Goal: Task Accomplishment & Management: Manage account settings

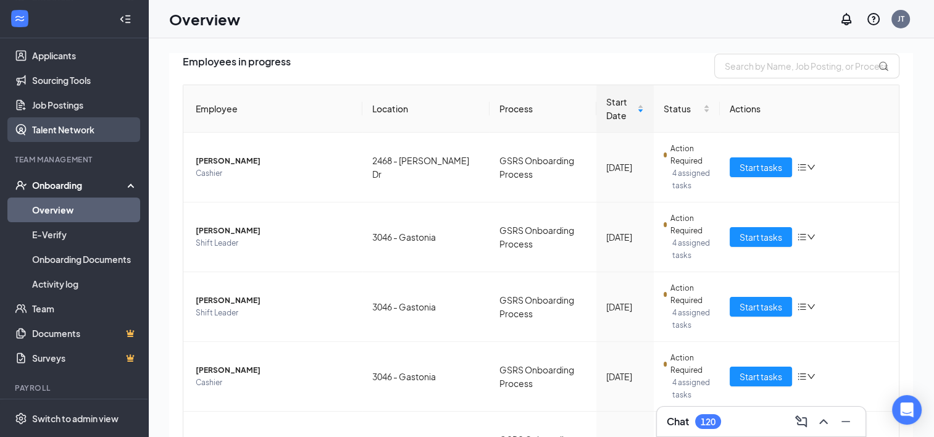
scroll to position [143, 0]
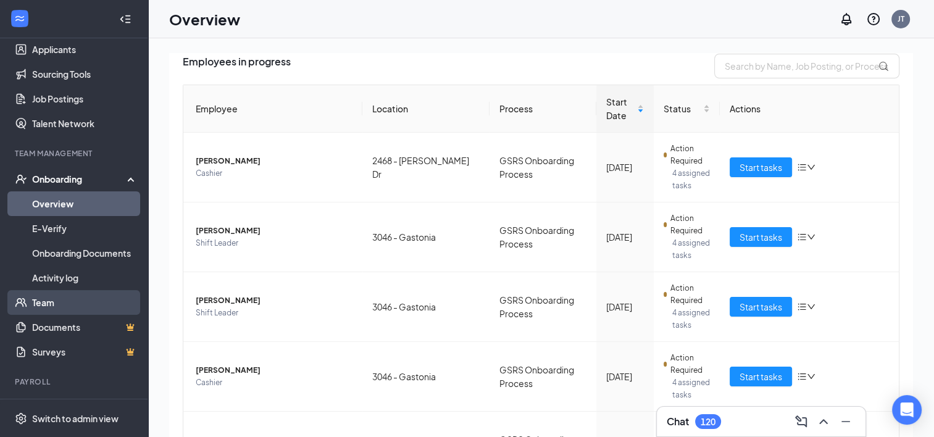
click at [68, 301] on link "Team" at bounding box center [85, 302] width 106 height 25
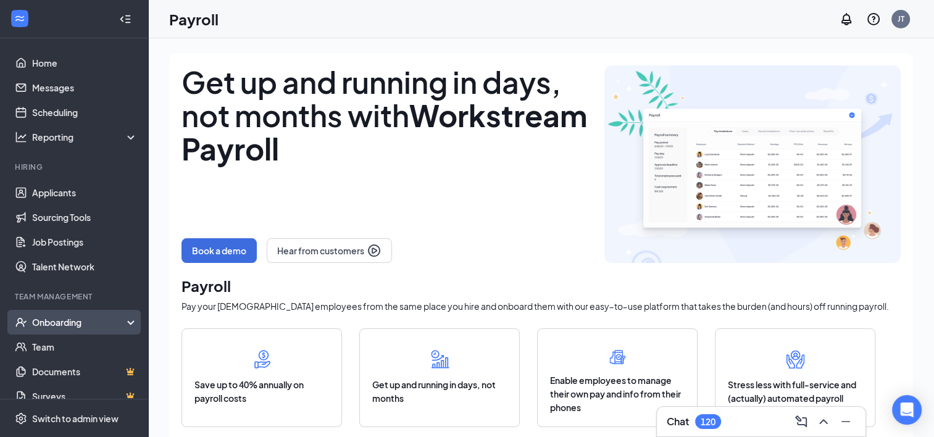
click at [64, 318] on div "Onboarding" at bounding box center [79, 322] width 95 height 12
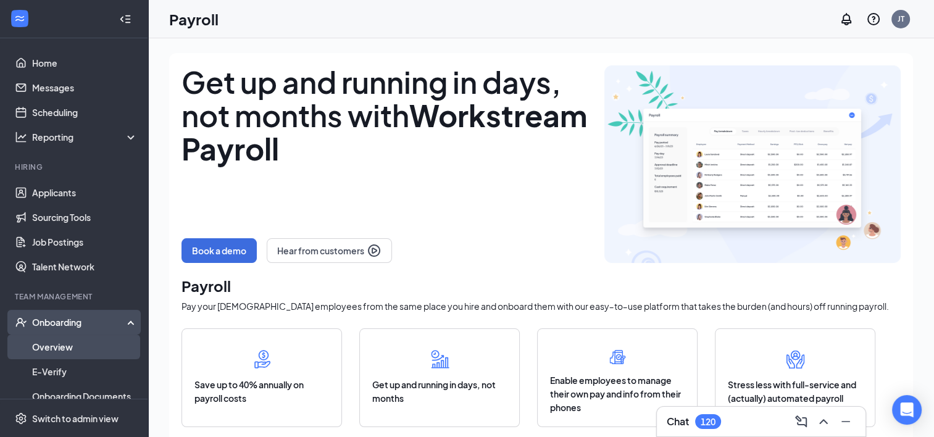
click at [72, 348] on link "Overview" at bounding box center [85, 347] width 106 height 25
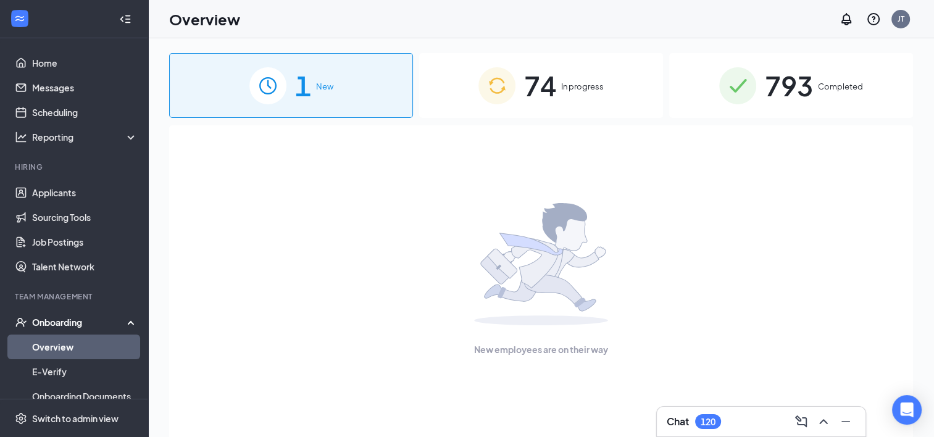
click at [801, 153] on div "New employees are on their way" at bounding box center [541, 279] width 717 height 309
click at [799, 81] on span "793" at bounding box center [789, 85] width 48 height 43
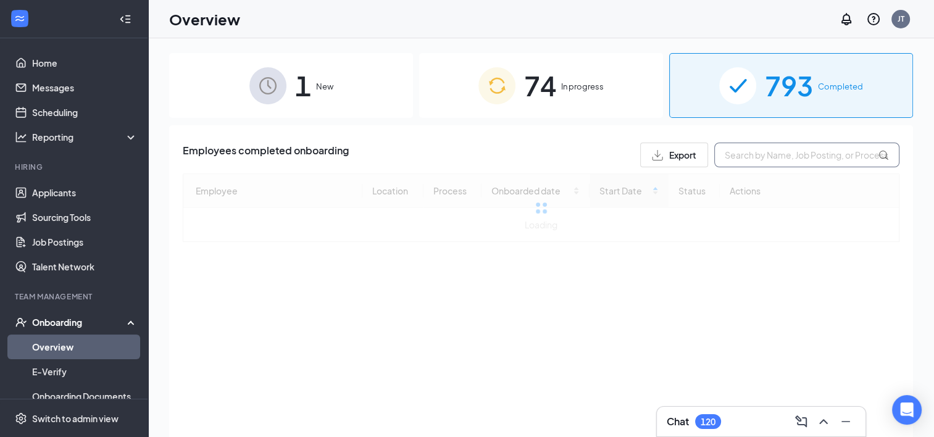
click at [790, 147] on input "text" at bounding box center [806, 155] width 185 height 25
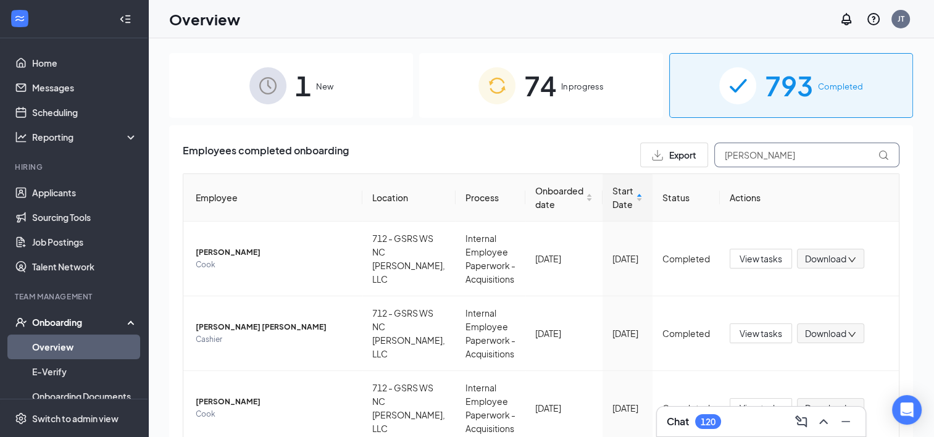
type input "jasmine king"
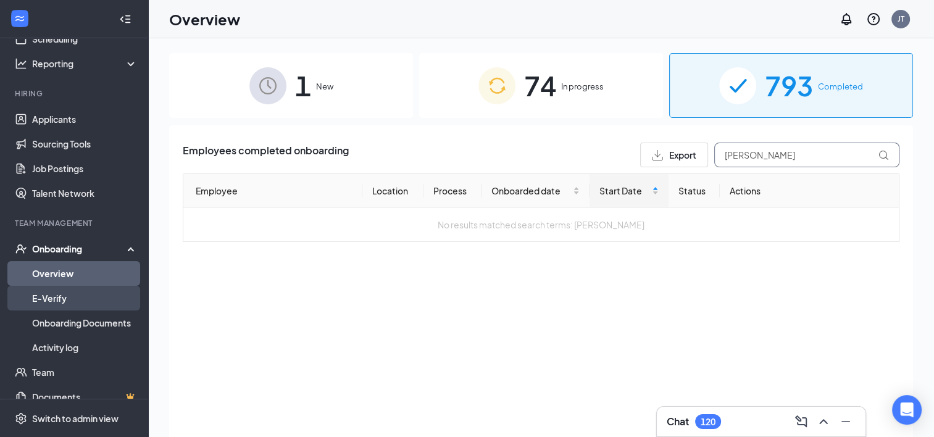
scroll to position [77, 0]
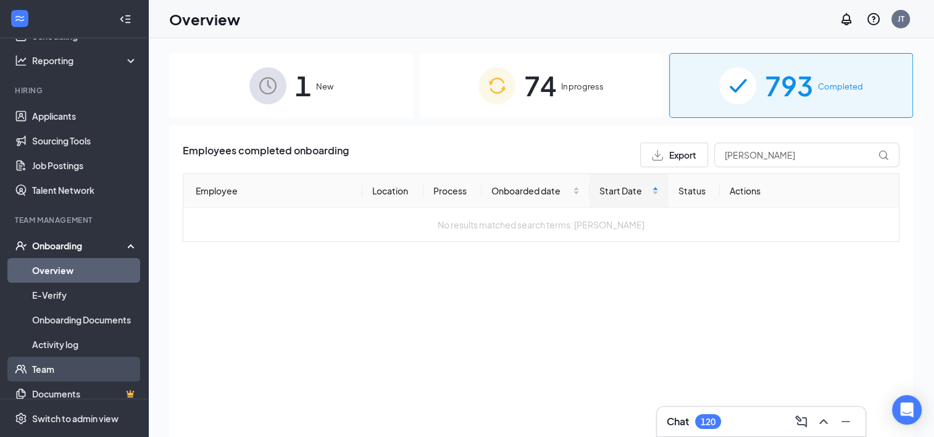
click at [65, 373] on link "Team" at bounding box center [85, 369] width 106 height 25
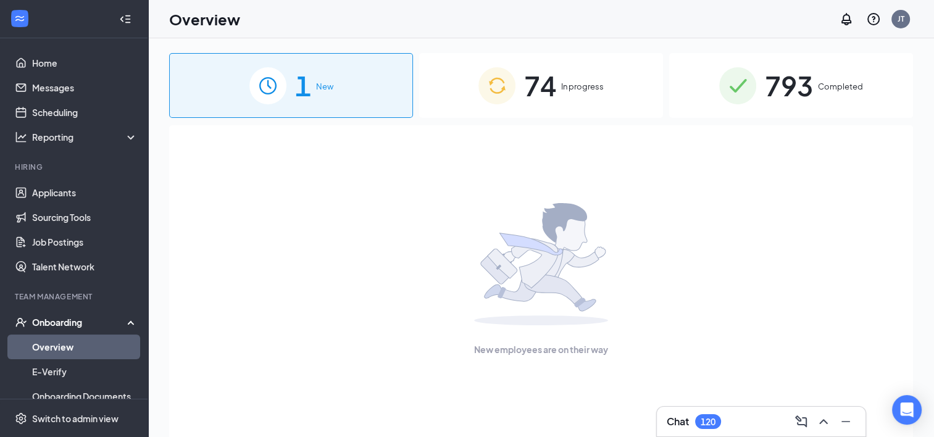
click at [578, 88] on span "In progress" at bounding box center [582, 86] width 43 height 12
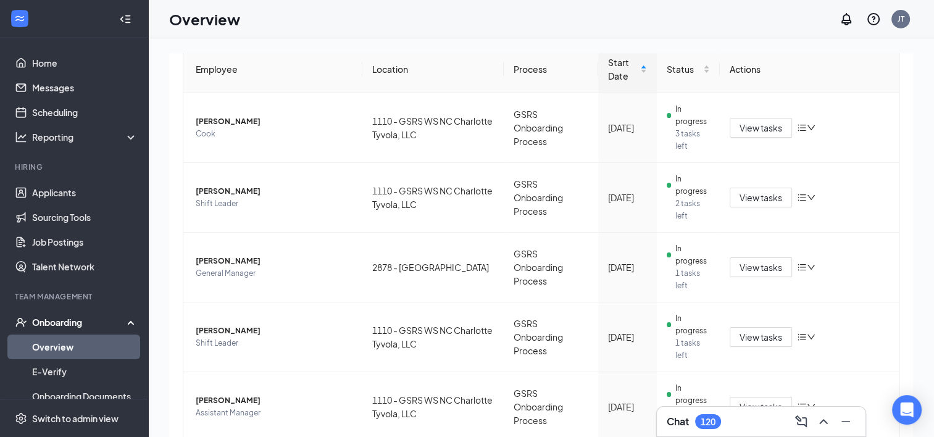
scroll to position [124, 0]
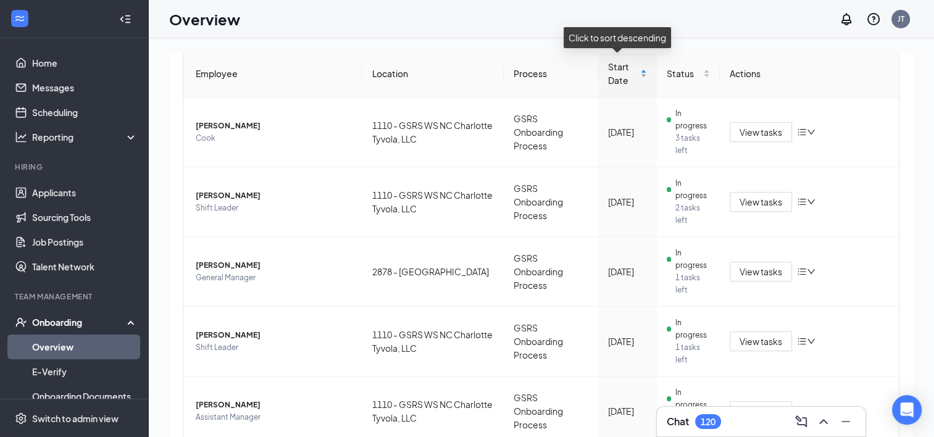
click at [626, 81] on span "Start Date" at bounding box center [623, 73] width 30 height 27
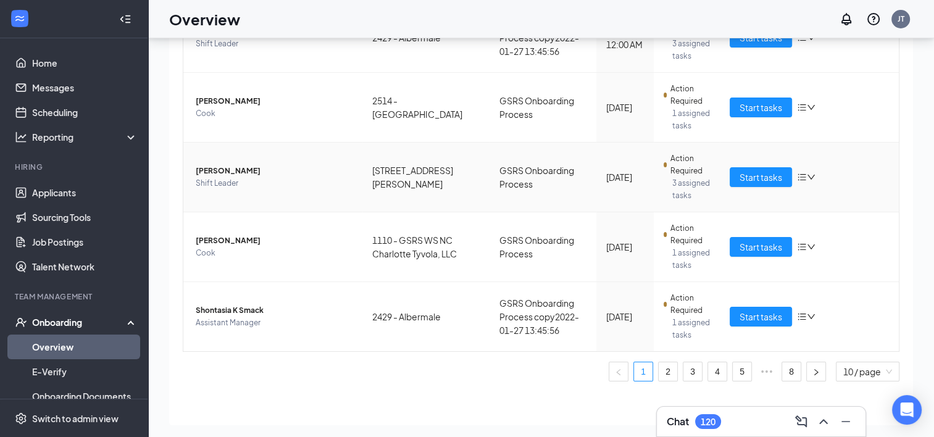
scroll to position [56, 0]
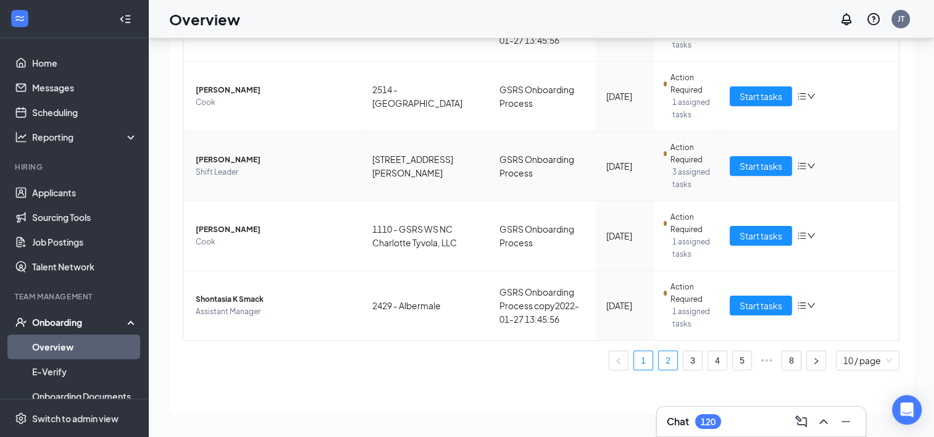
click at [659, 353] on link "2" at bounding box center [668, 360] width 19 height 19
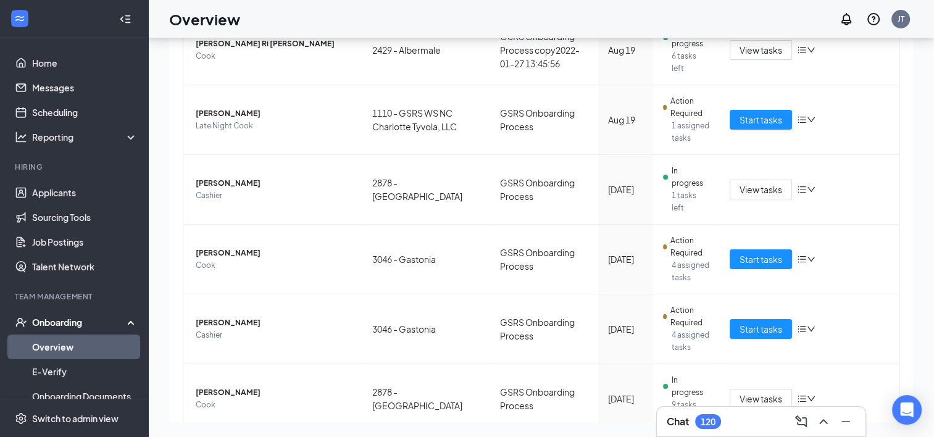
scroll to position [430, 0]
